Goal: Contribute content: Contribute content

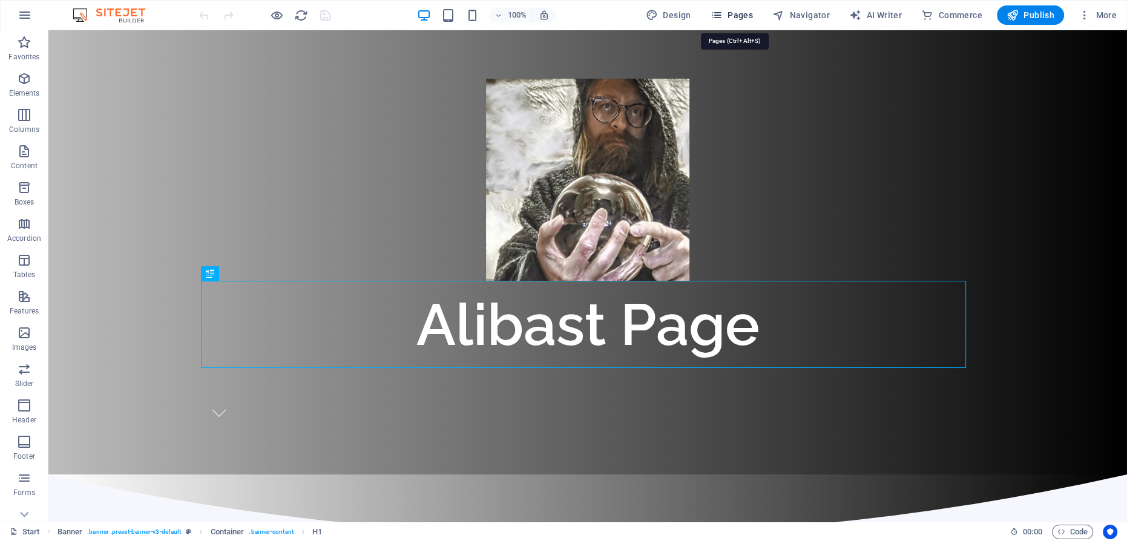
click at [738, 14] on span "Pages" at bounding box center [731, 15] width 42 height 12
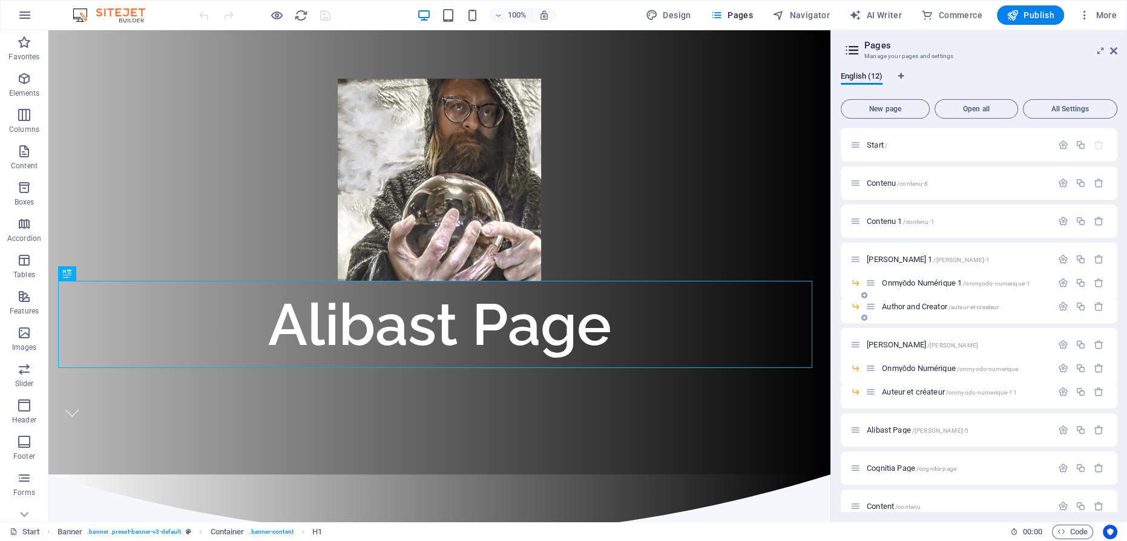
click at [923, 303] on span "Author and Creator /auteur-et-createur" at bounding box center [940, 306] width 117 height 9
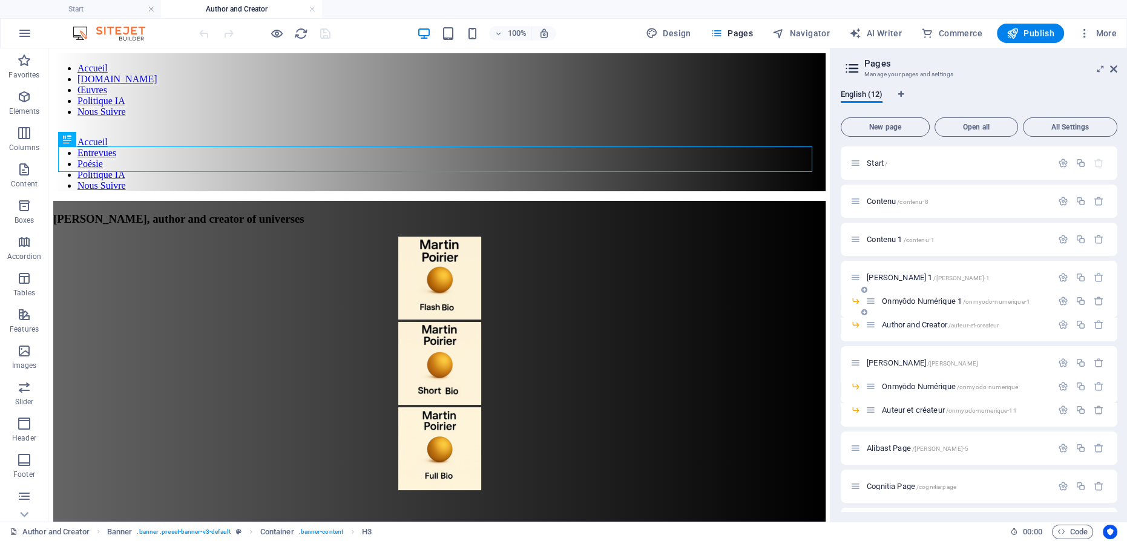
scroll to position [34, 0]
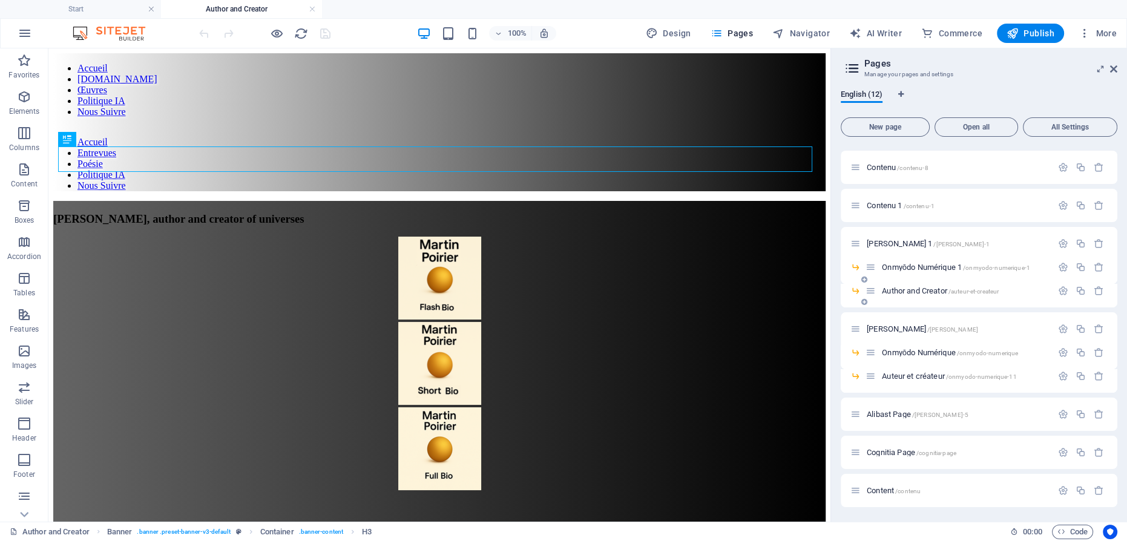
click at [926, 286] on div "Author and Creator /auteur-et-createur" at bounding box center [958, 291] width 186 height 14
click at [1076, 291] on icon "button" at bounding box center [1080, 291] width 10 height 10
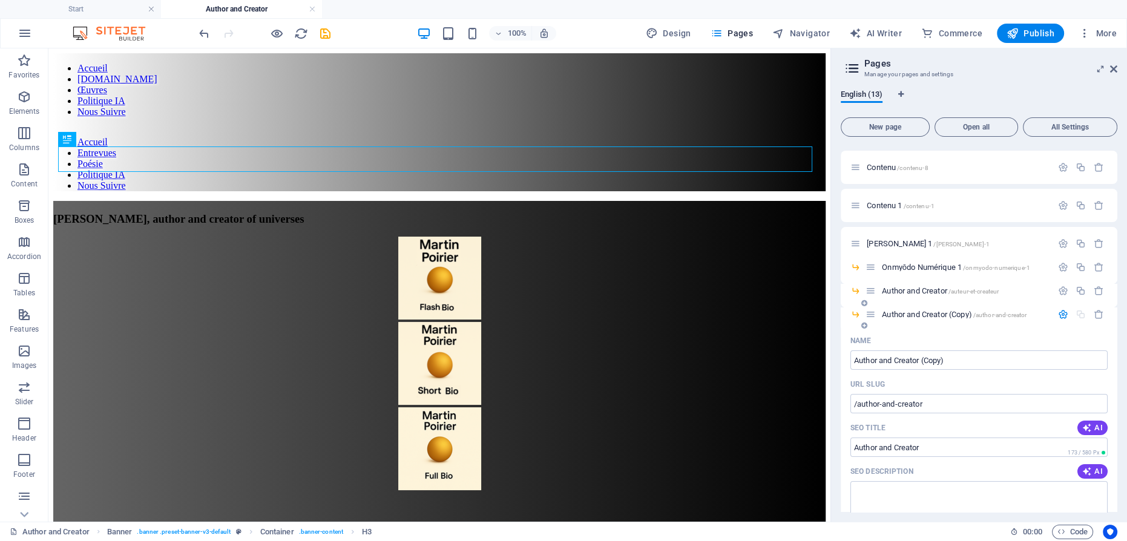
click at [938, 311] on span "Author and Creator (Copy) /author-and-creator" at bounding box center [954, 314] width 145 height 9
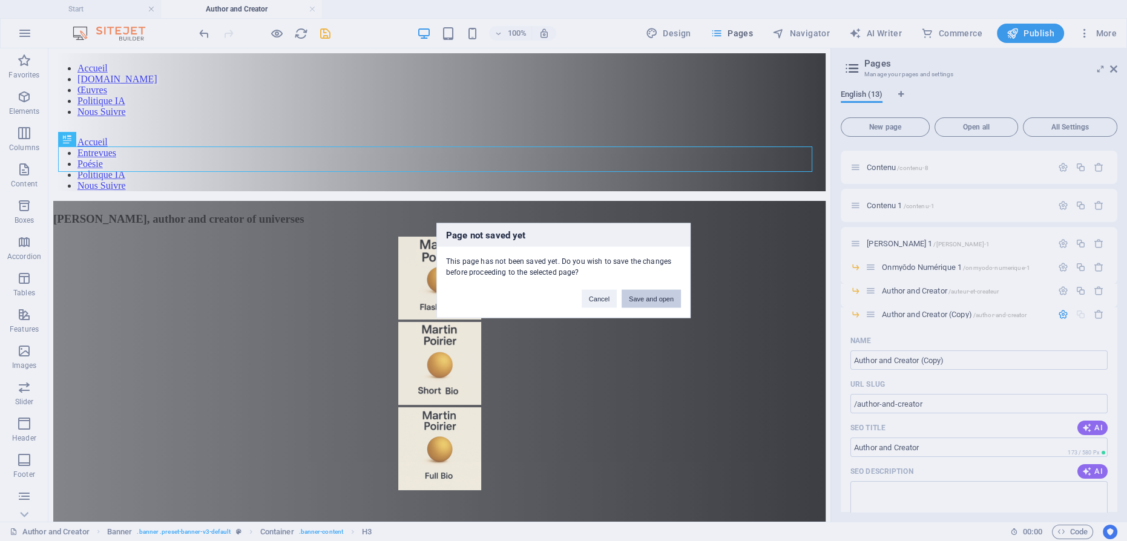
click at [650, 293] on button "Save and open" at bounding box center [650, 299] width 59 height 18
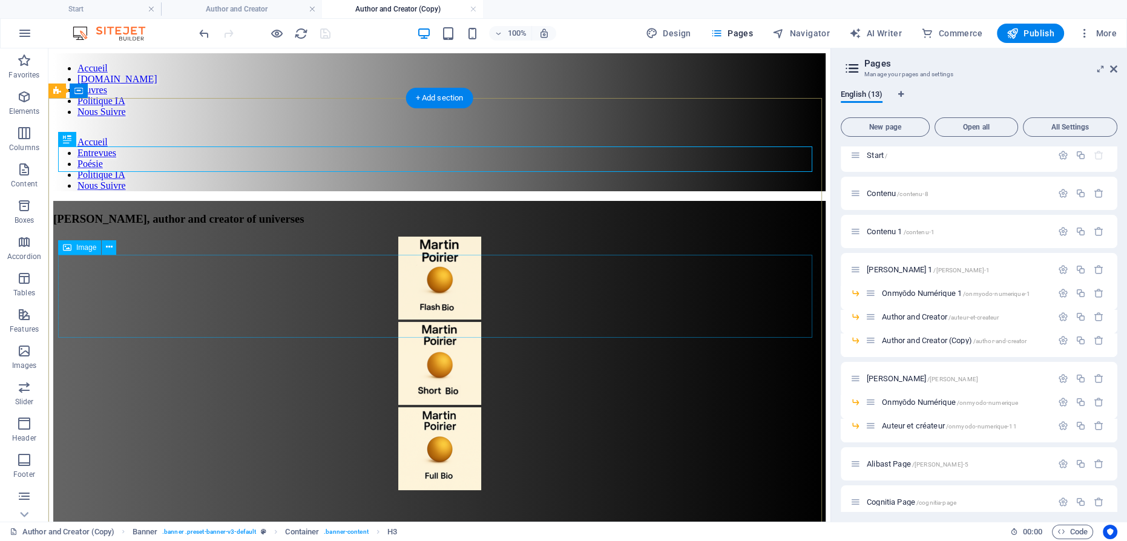
scroll to position [0, 0]
click at [1059, 338] on icon "button" at bounding box center [1063, 340] width 10 height 10
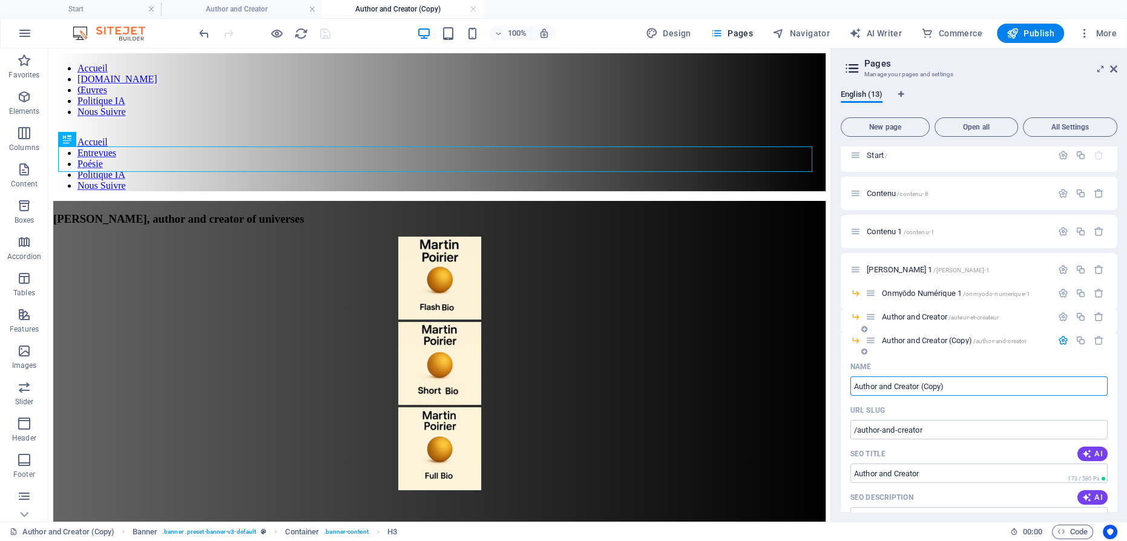
drag, startPoint x: 952, startPoint y: 385, endPoint x: 847, endPoint y: 387, distance: 104.7
type input "Flash Licence"
click at [903, 340] on span "Flash Licence /author-and-creator" at bounding box center [933, 340] width 103 height 9
click at [949, 384] on input "Flash Licence" at bounding box center [978, 385] width 257 height 19
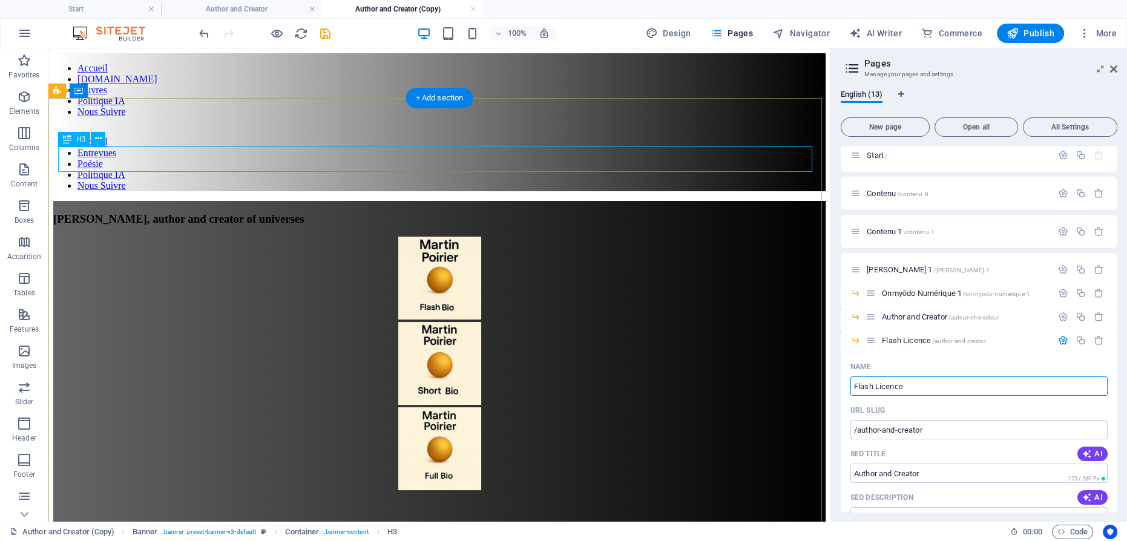
click at [608, 212] on div "[PERSON_NAME], author and creator of universes" at bounding box center [439, 218] width 772 height 13
click at [577, 212] on div "[PERSON_NAME], author and creator of universes" at bounding box center [439, 218] width 772 height 13
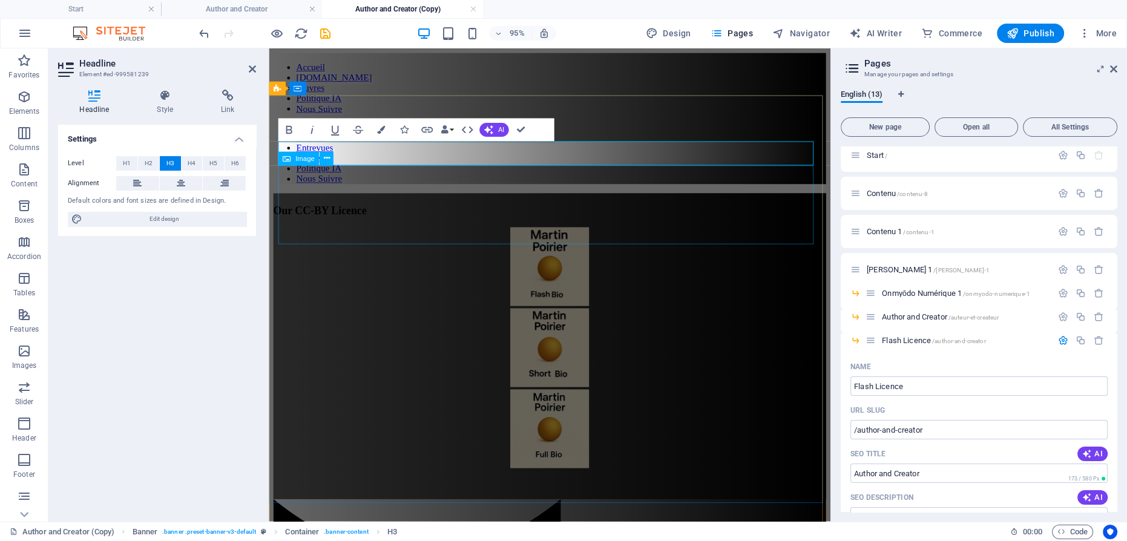
drag, startPoint x: 566, startPoint y: 206, endPoint x: 771, endPoint y: 200, distance: 205.2
click at [771, 237] on figure at bounding box center [563, 279] width 581 height 85
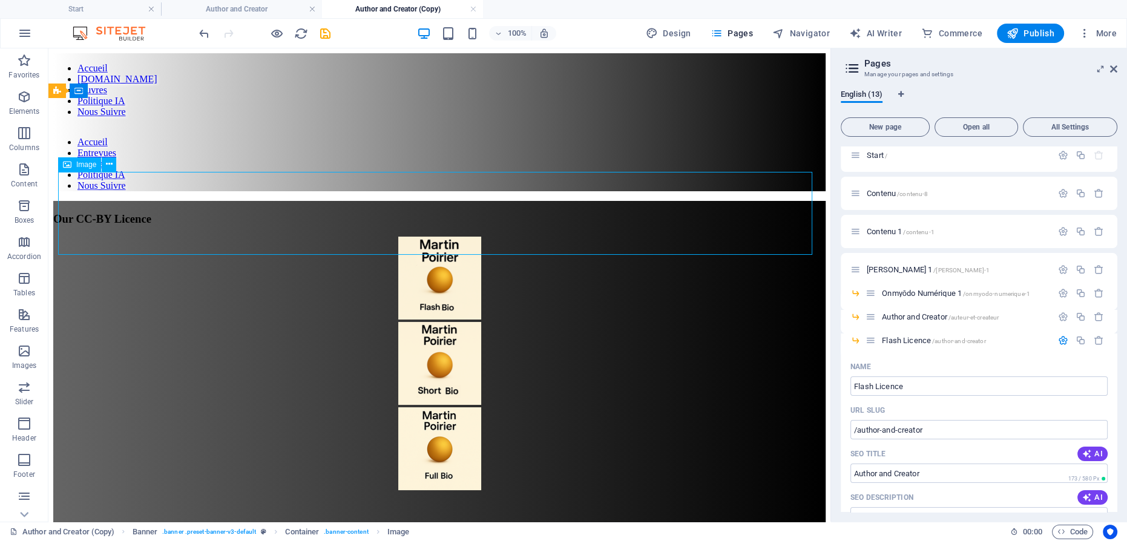
click at [439, 237] on figure at bounding box center [439, 279] width 772 height 85
select select "px"
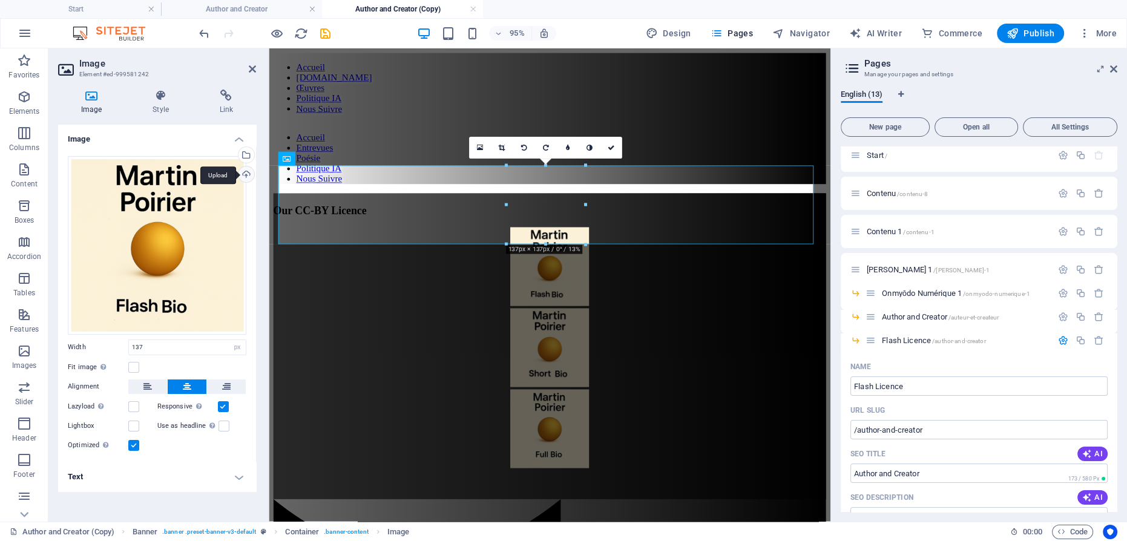
click at [245, 171] on div "Upload" at bounding box center [245, 175] width 18 height 18
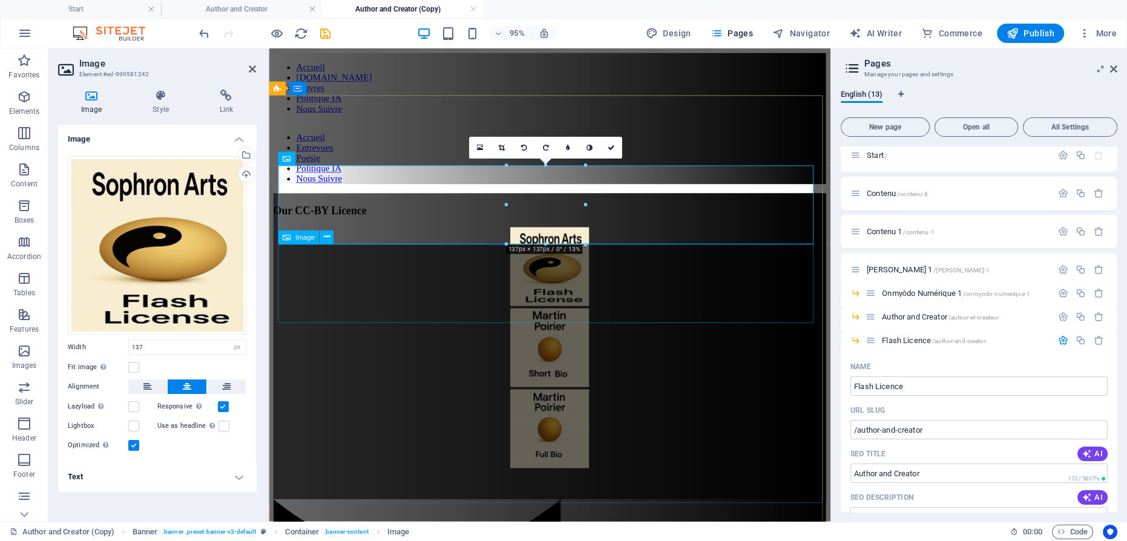
click at [578, 322] on figure at bounding box center [563, 364] width 581 height 85
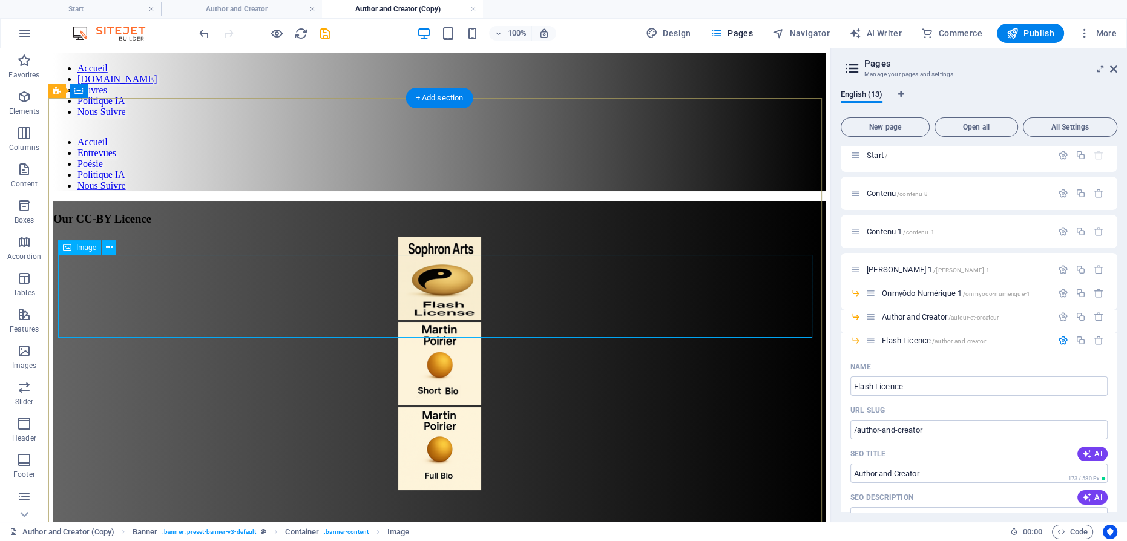
click at [439, 322] on figure at bounding box center [439, 364] width 772 height 85
select select "px"
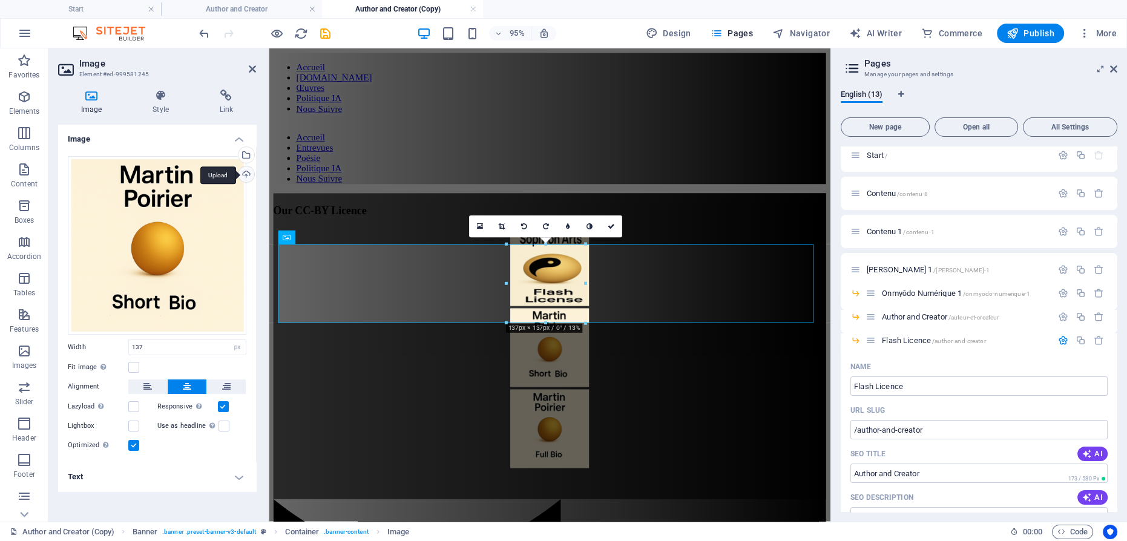
click at [245, 174] on div "Upload" at bounding box center [245, 175] width 18 height 18
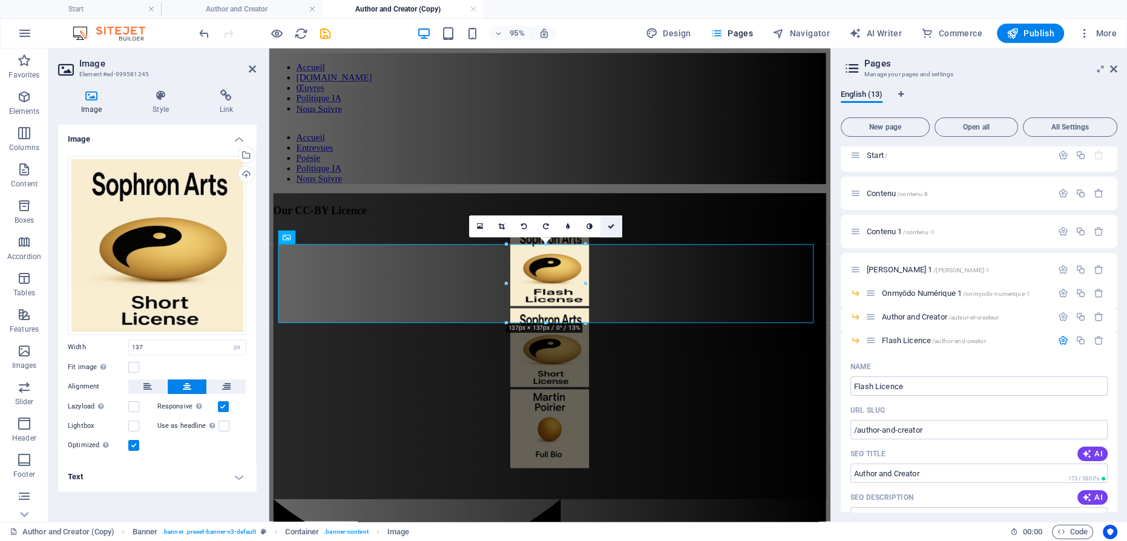
click at [614, 224] on icon at bounding box center [611, 226] width 7 height 7
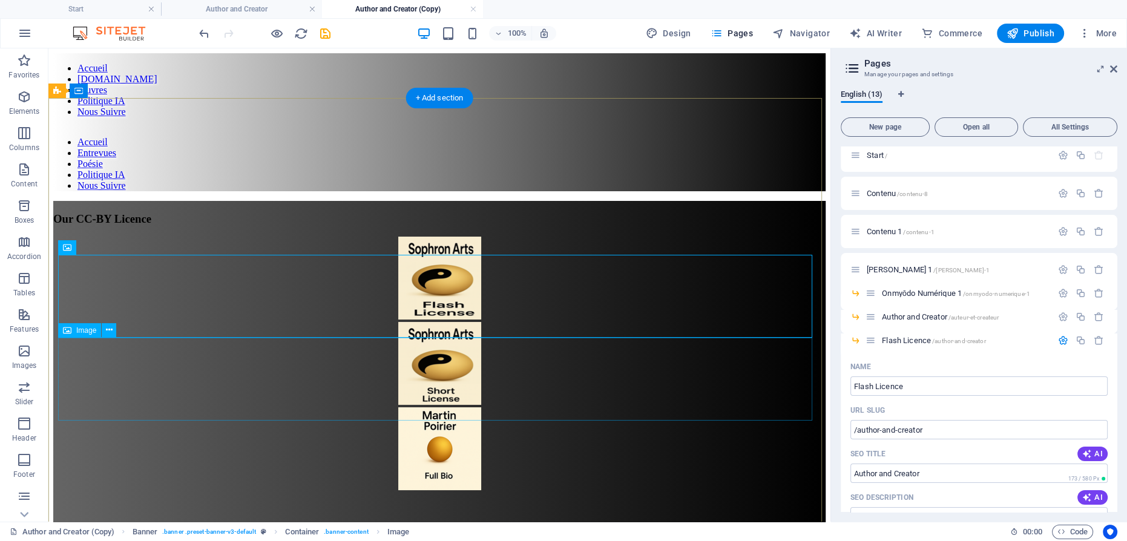
click at [446, 407] on figure at bounding box center [439, 449] width 772 height 85
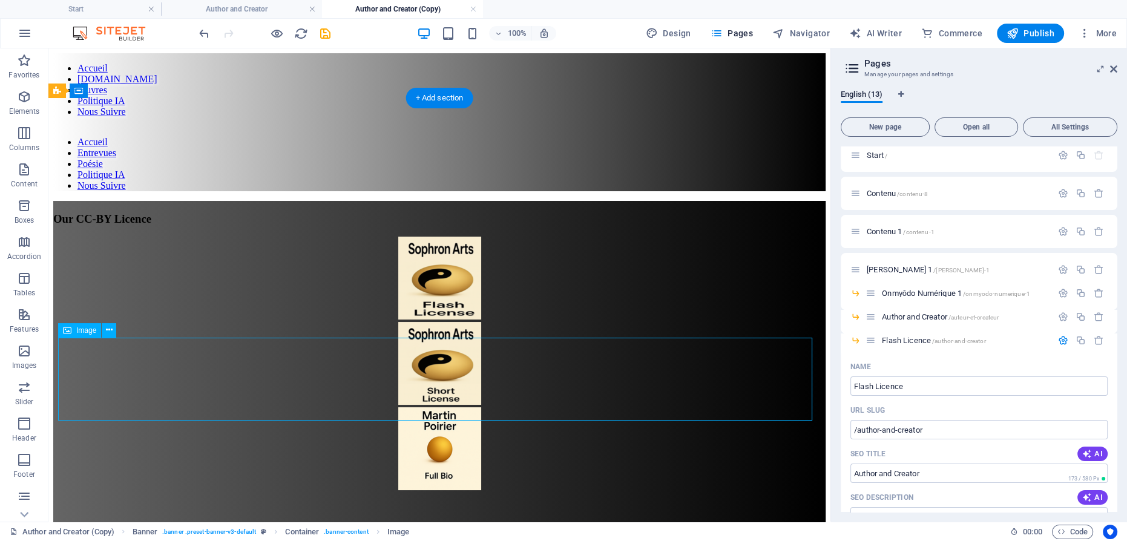
click at [432, 407] on figure at bounding box center [439, 449] width 772 height 85
select select "px"
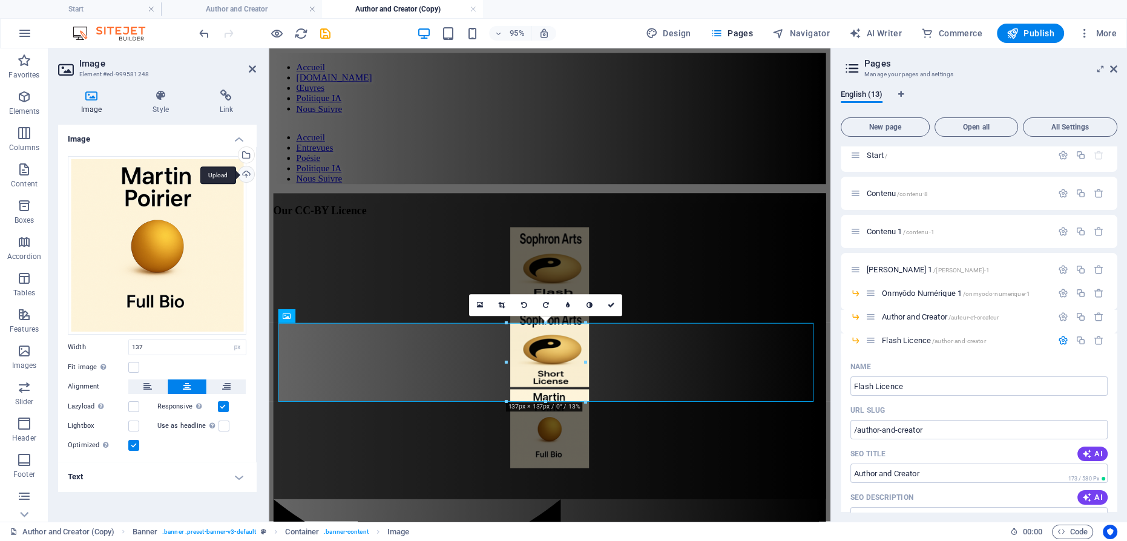
click at [250, 174] on div "Upload" at bounding box center [245, 175] width 18 height 18
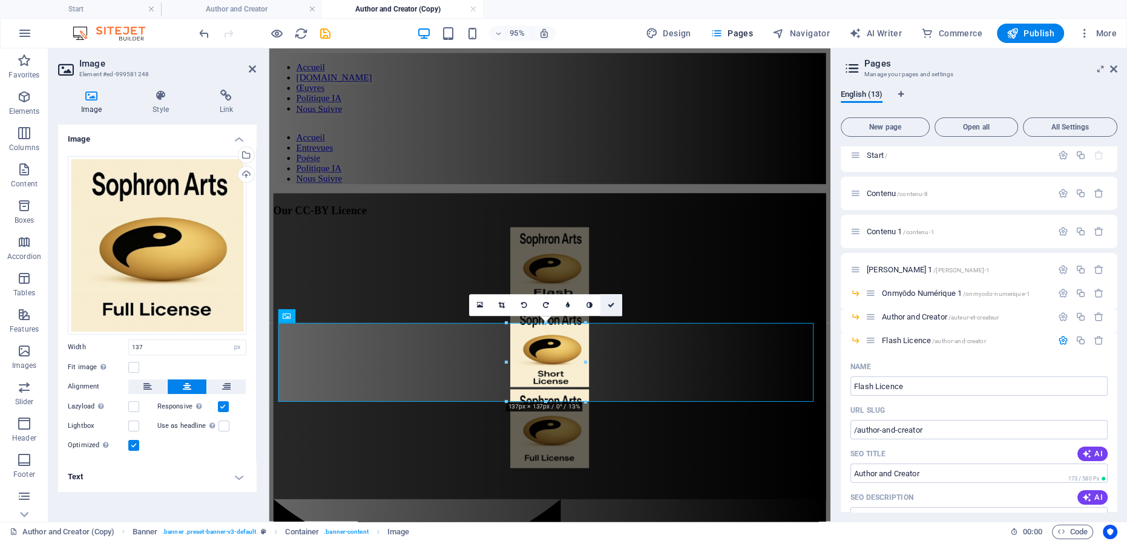
click at [611, 304] on icon at bounding box center [611, 305] width 7 height 7
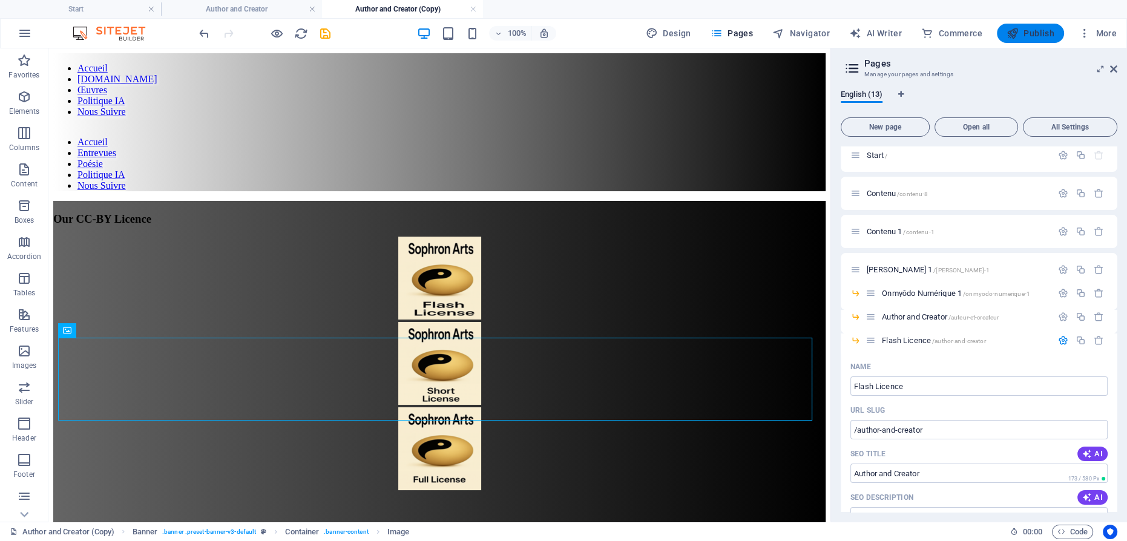
click at [1032, 31] on span "Publish" at bounding box center [1030, 33] width 48 height 12
